Goal: Task Accomplishment & Management: Manage account settings

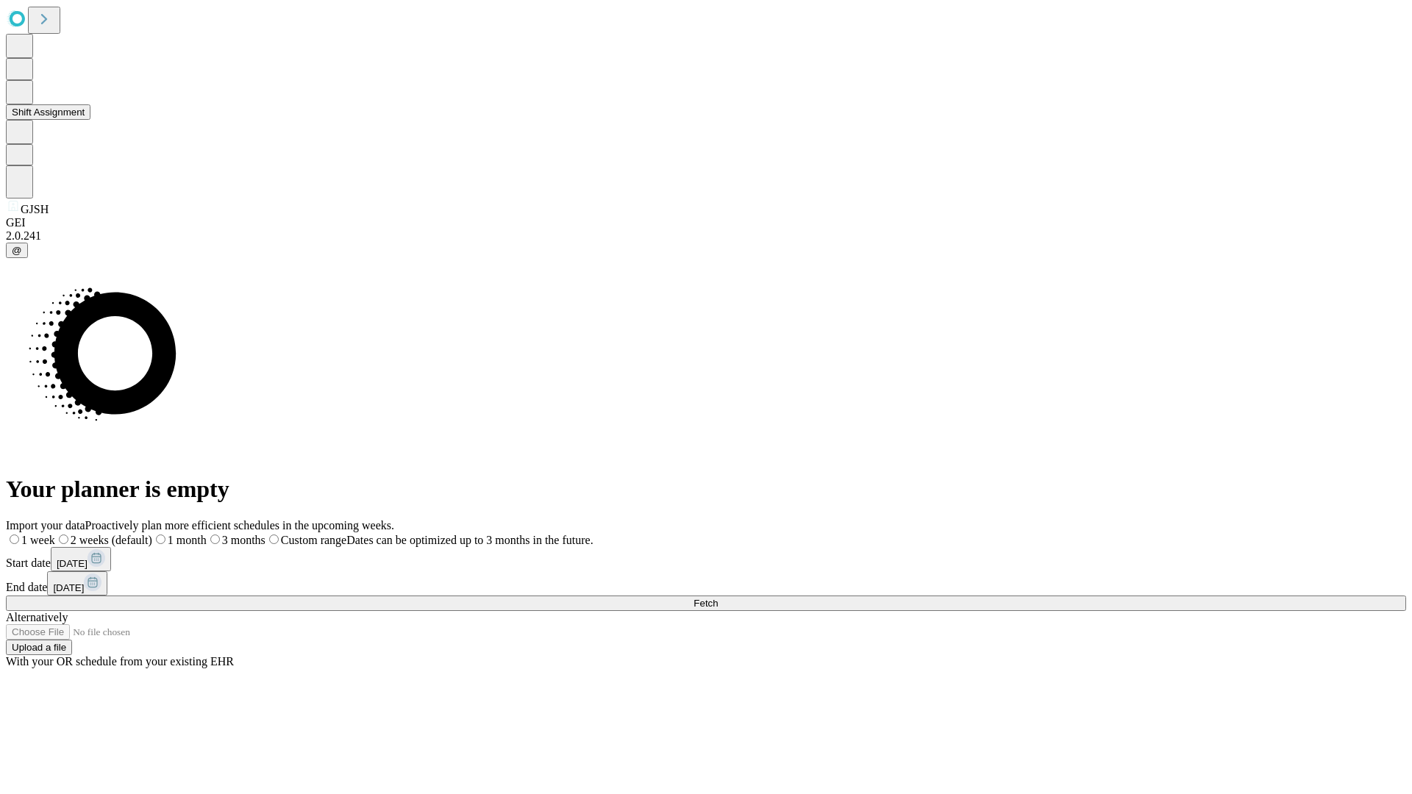
click at [90, 120] on button "Shift Assignment" at bounding box center [48, 111] width 85 height 15
